Goal: Information Seeking & Learning: Learn about a topic

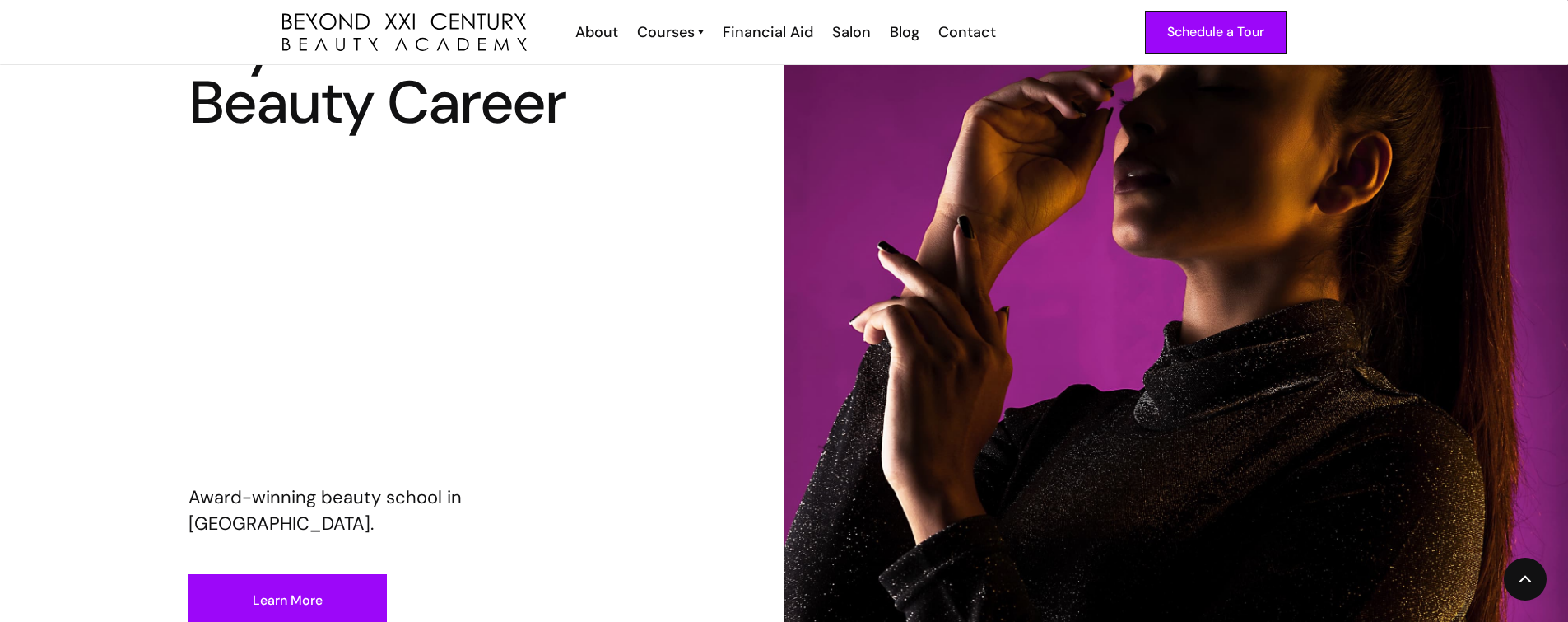
scroll to position [250, 0]
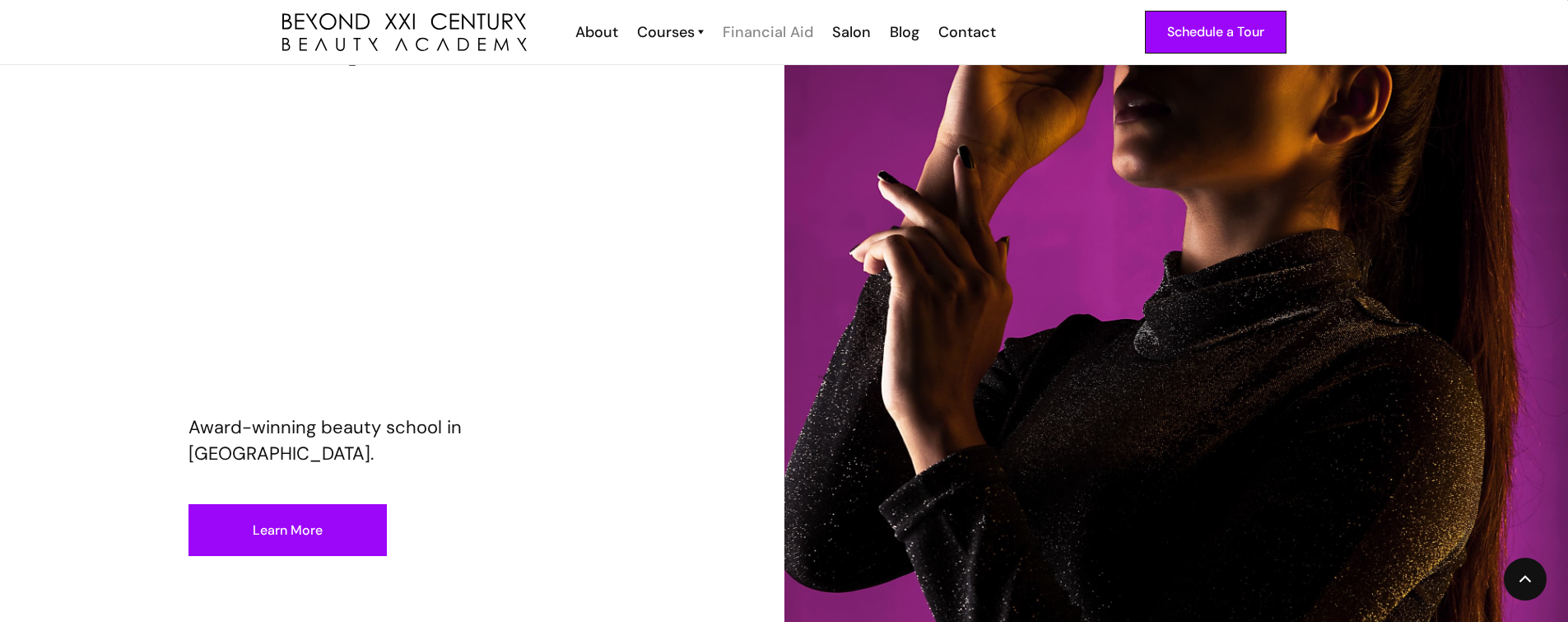
click at [782, 36] on div "Financial Aid" at bounding box center [767, 32] width 90 height 21
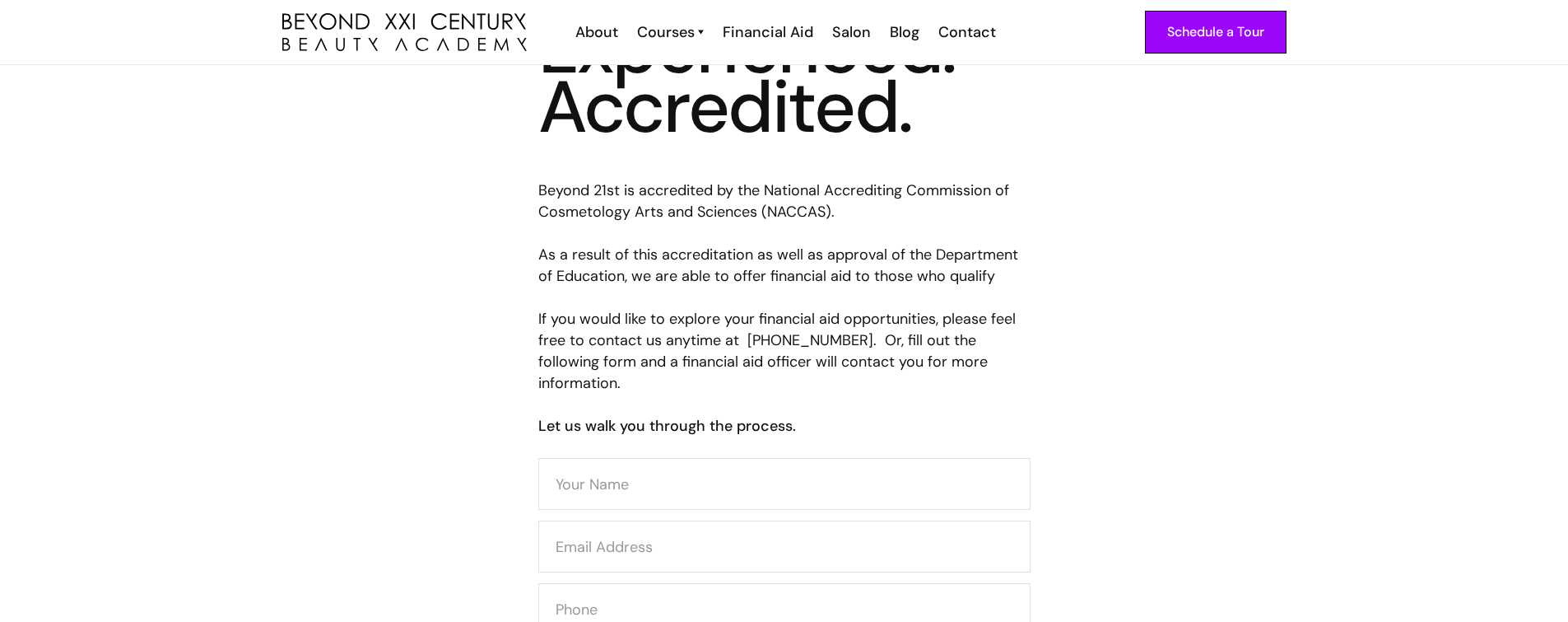
scroll to position [543, 0]
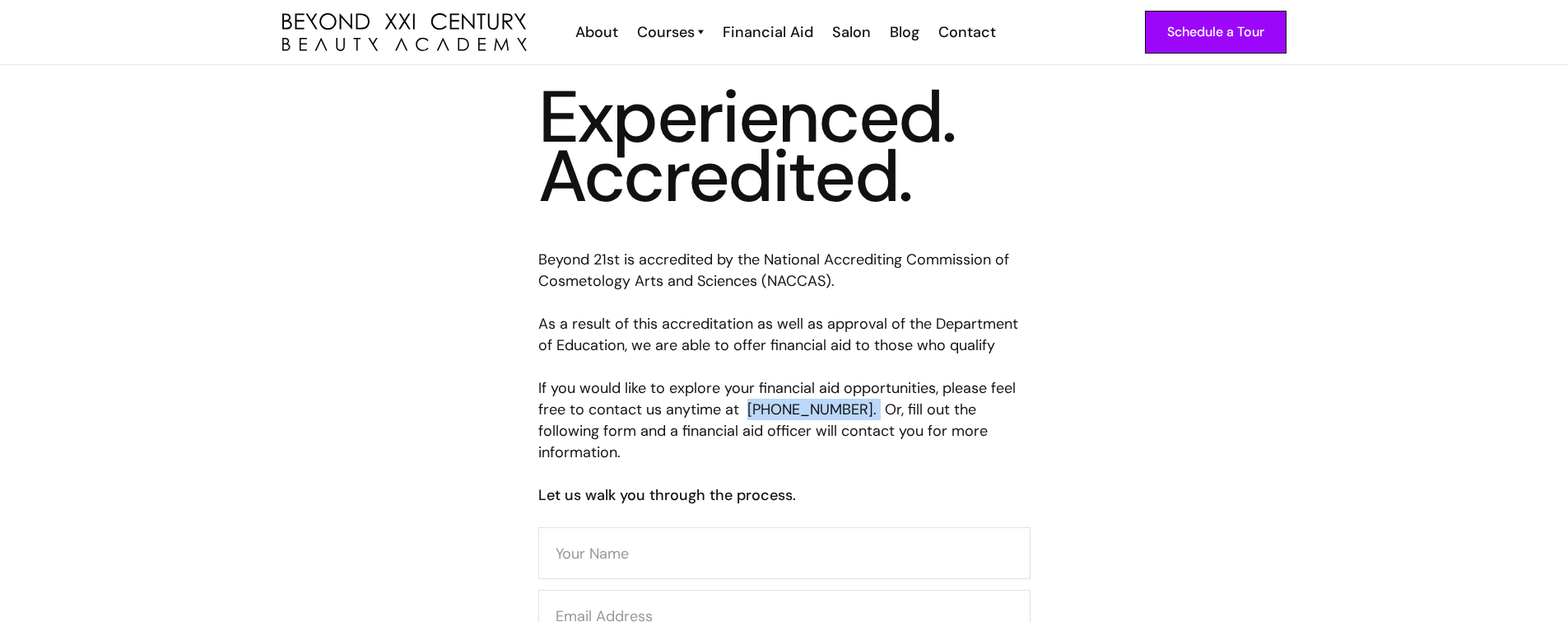
drag, startPoint x: 861, startPoint y: 408, endPoint x: 746, endPoint y: 407, distance: 115.0
click at [746, 407] on p "Beyond 21st is accredited by the National Accrediting Commission of Cosmetology…" at bounding box center [784, 356] width 493 height 214
copy p "(562) 404-6193."
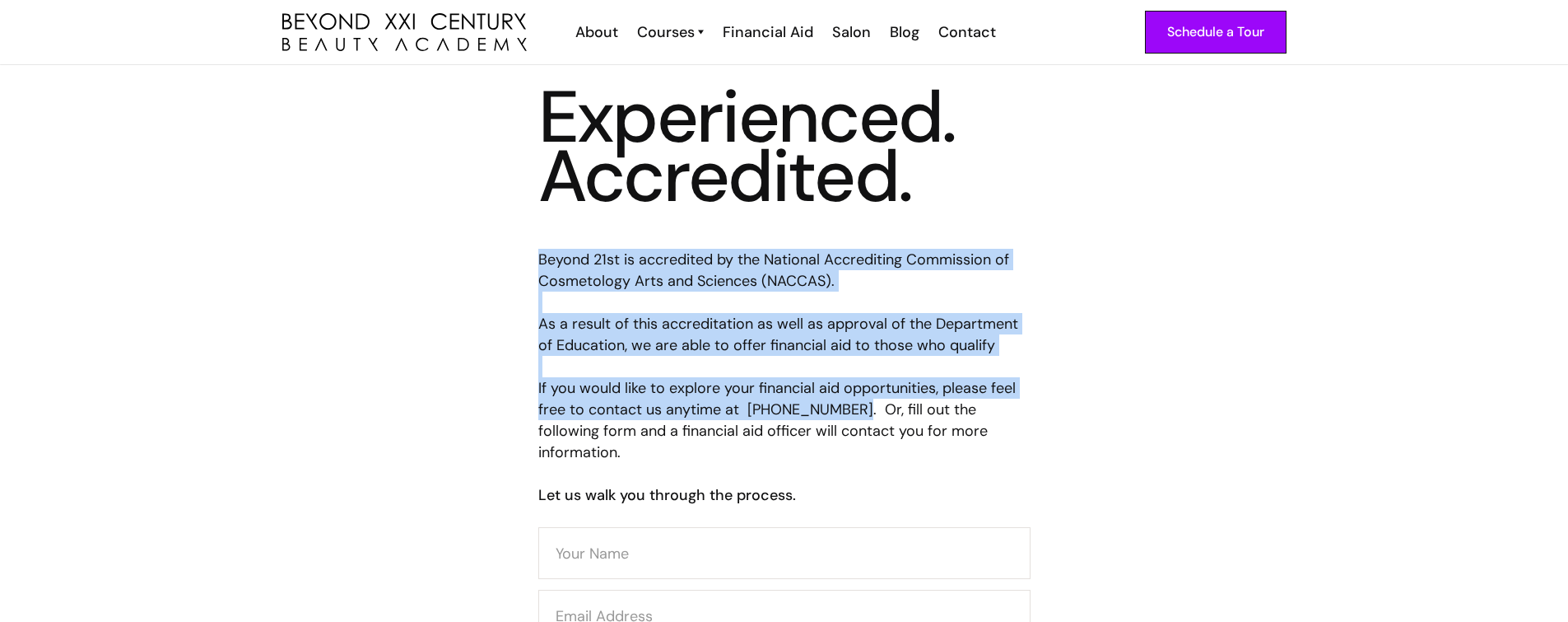
drag, startPoint x: 542, startPoint y: 257, endPoint x: 853, endPoint y: 417, distance: 349.7
click at [853, 417] on p "Beyond 21st is accredited by the National Accrediting Commission of Cosmetology…" at bounding box center [784, 356] width 493 height 214
copy p "Beyond 21st is accredited by the National Accrediting Commission of Cosmetology…"
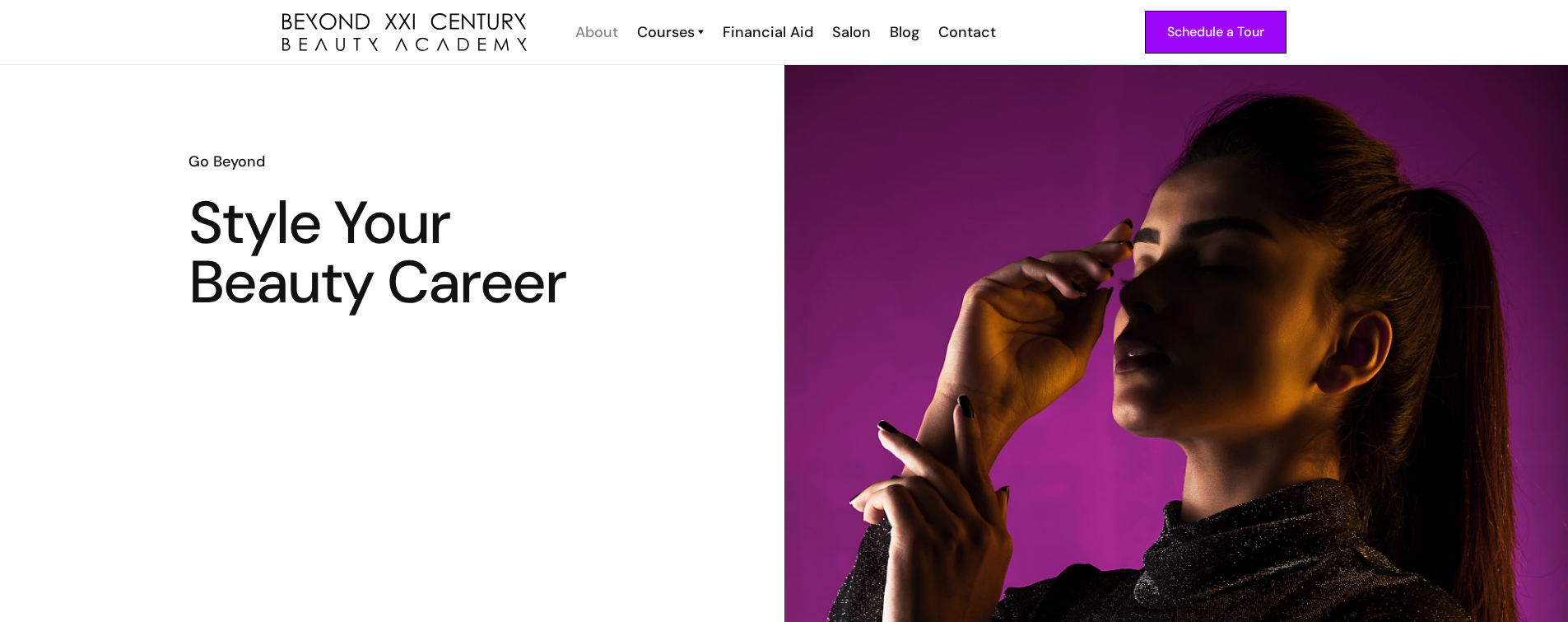
click at [593, 32] on div "About" at bounding box center [596, 32] width 43 height 21
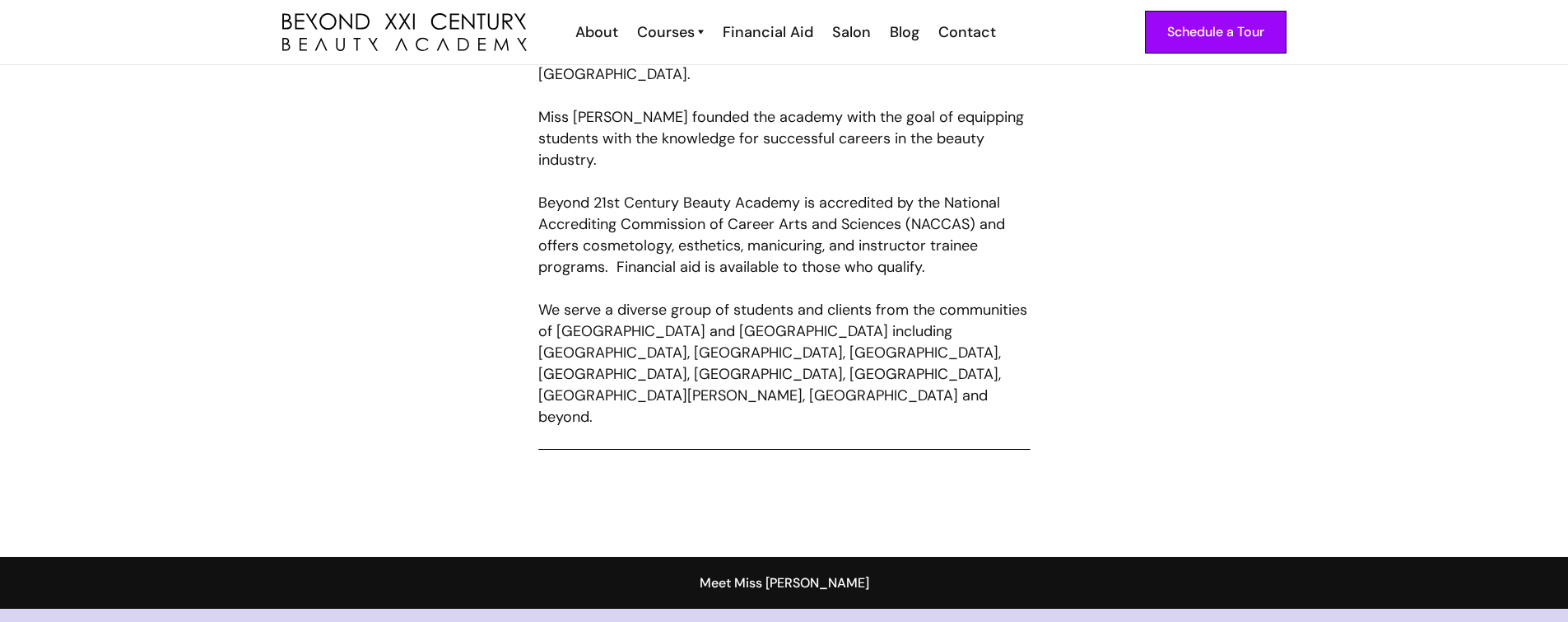
scroll to position [905, 0]
